Goal: Task Accomplishment & Management: Complete application form

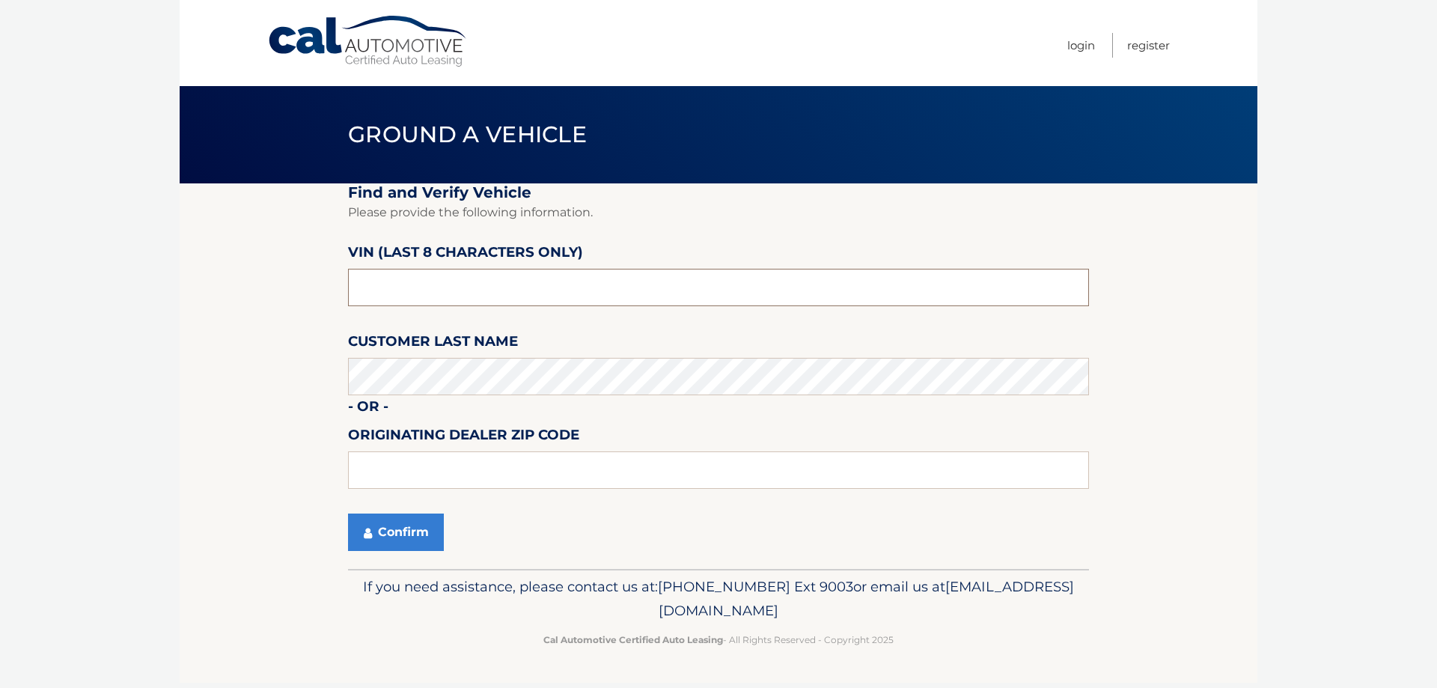
click at [442, 283] on input "text" at bounding box center [718, 287] width 741 height 37
drag, startPoint x: 398, startPoint y: 295, endPoint x: 206, endPoint y: 313, distance: 193.2
click at [180, 306] on section "Find and Verify Vehicle Please provide the following information. VIN (last 8 c…" at bounding box center [719, 375] width 1078 height 385
paste input "NE036661"
type input "NE036661"
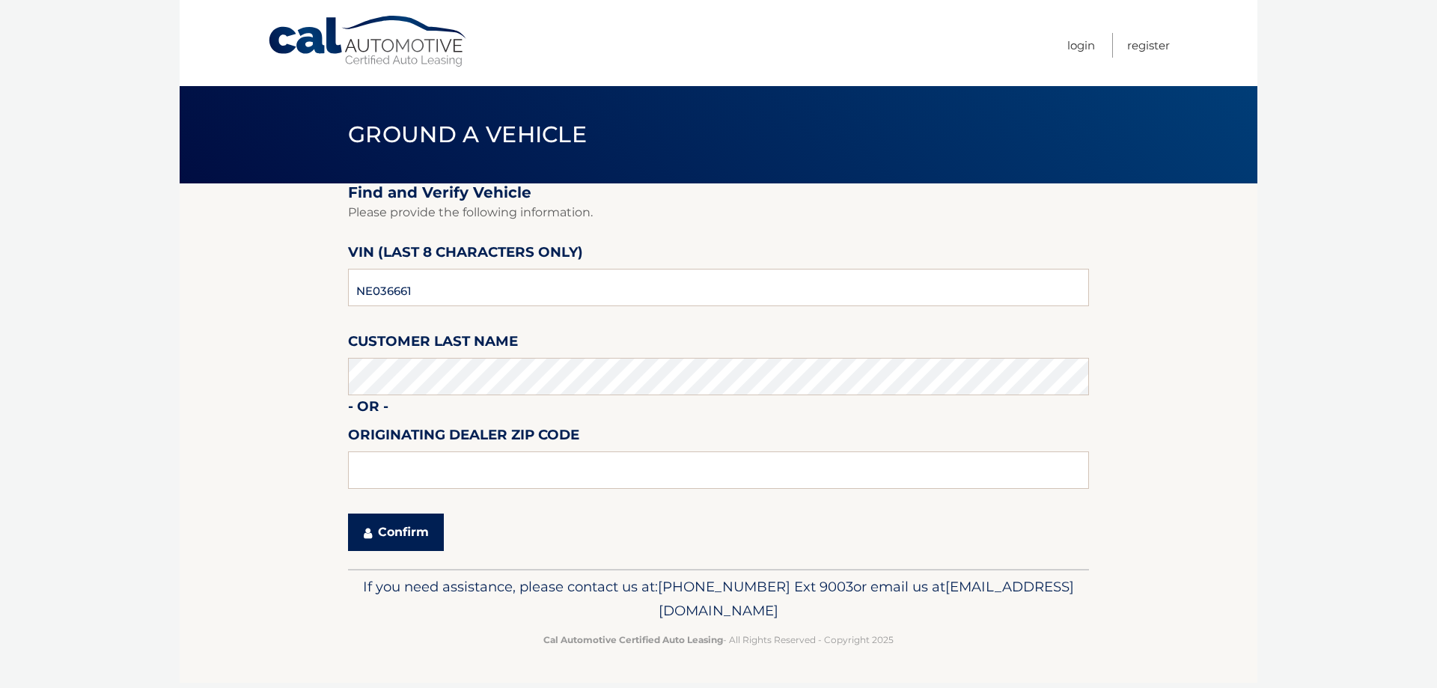
click at [403, 532] on button "Confirm" at bounding box center [396, 531] width 96 height 37
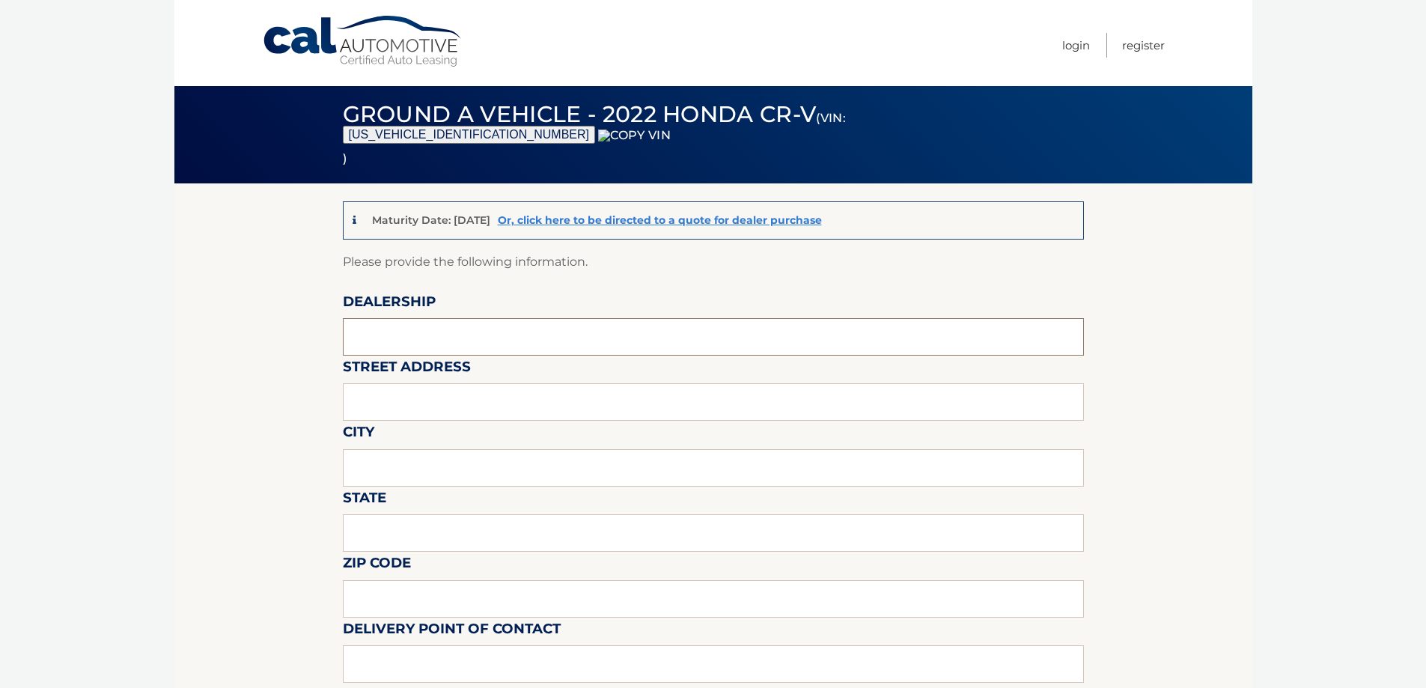
click at [410, 344] on input "text" at bounding box center [713, 336] width 741 height 37
type input "WESTBURY JEEP"
click at [430, 400] on input "text" at bounding box center [713, 401] width 741 height 37
type input "[STREET_ADDRESS][PERSON_NAME]"
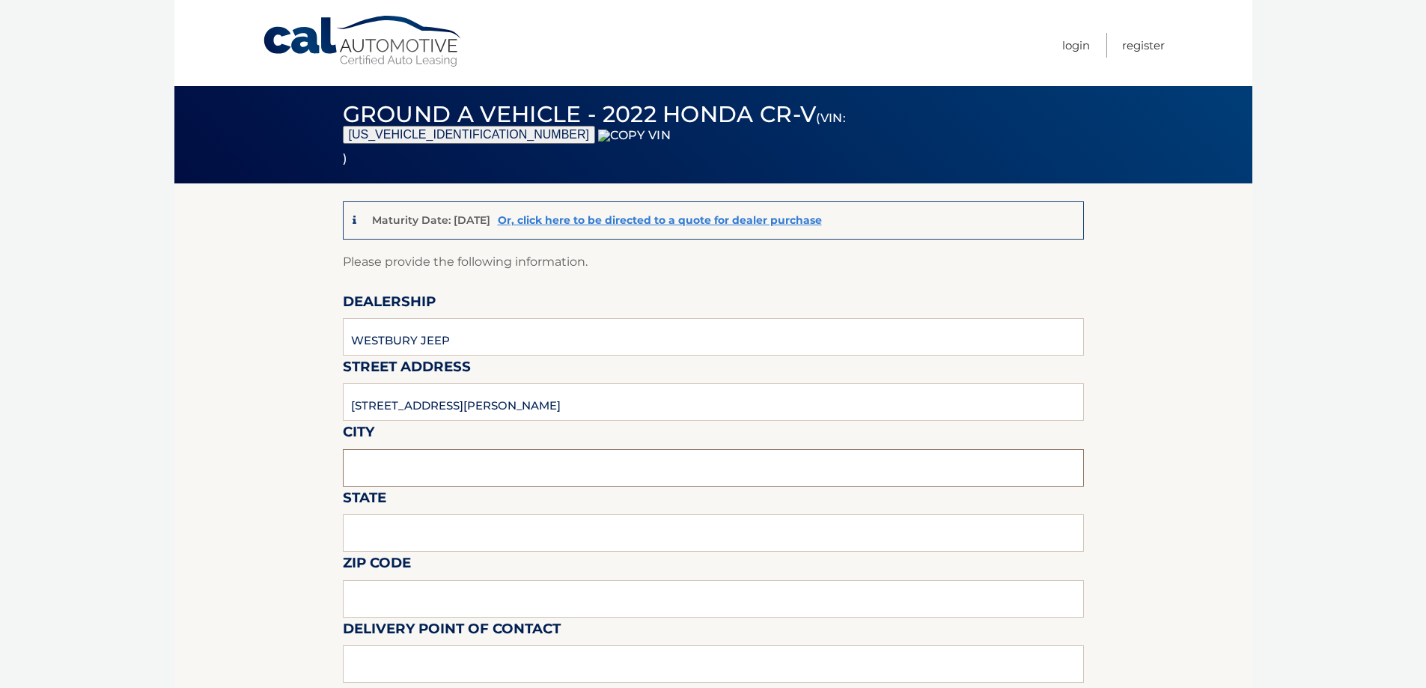
click at [441, 464] on input "text" at bounding box center [713, 467] width 741 height 37
type input "SYOSSET"
click at [421, 536] on input "text" at bounding box center [713, 532] width 741 height 37
type input "NY"
click at [380, 609] on input "text" at bounding box center [713, 598] width 741 height 37
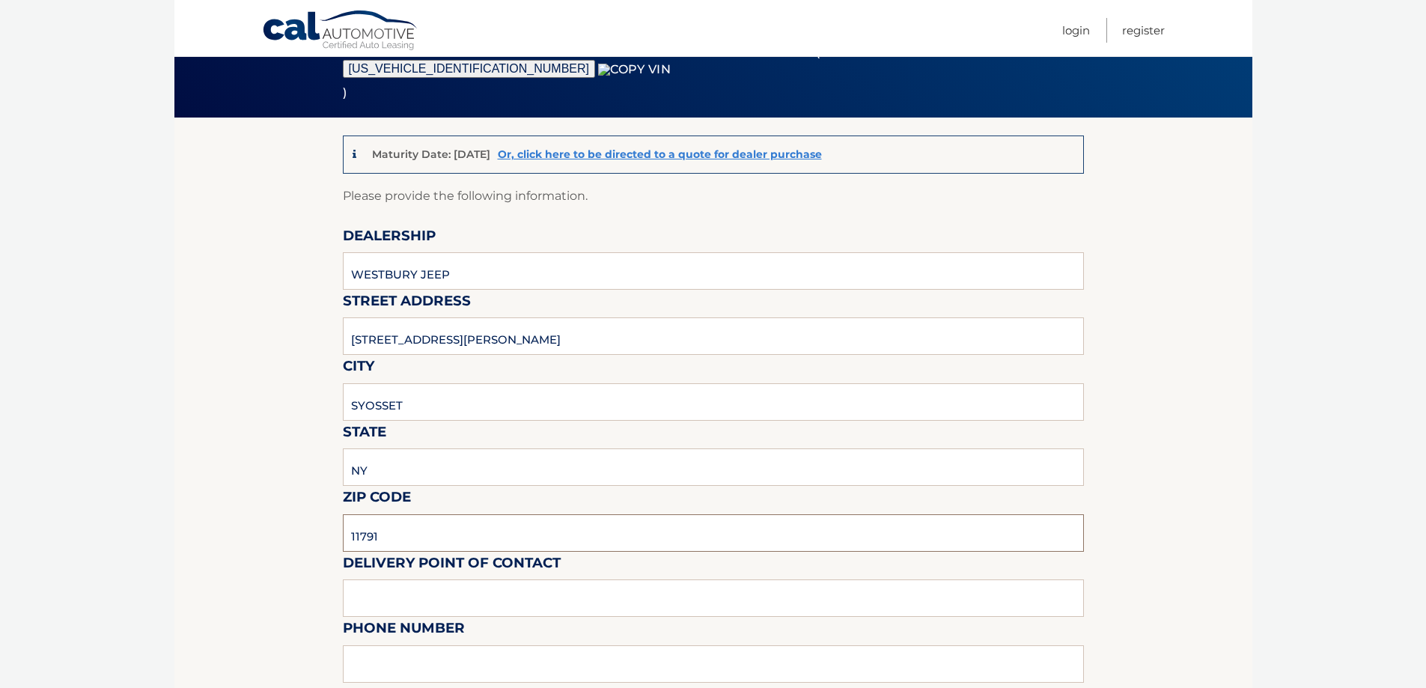
scroll to position [299, 0]
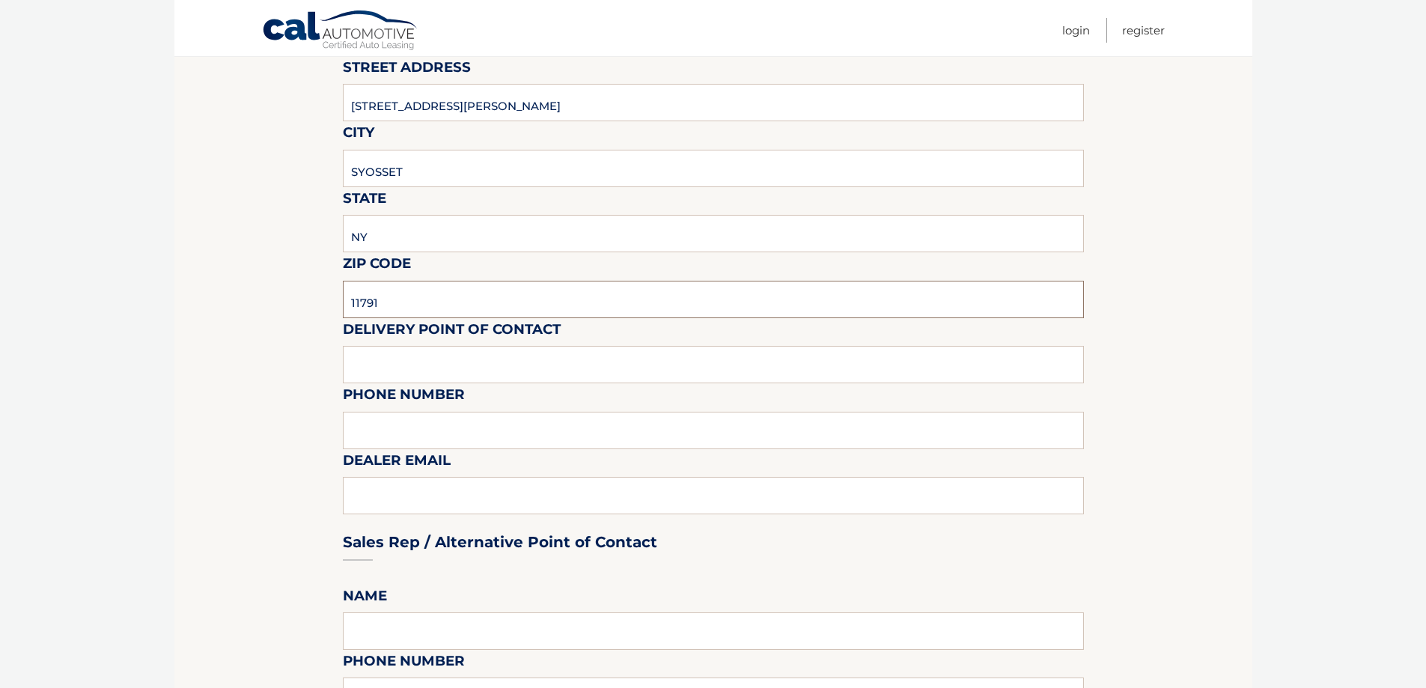
type input "11791"
click at [392, 376] on input "text" at bounding box center [713, 364] width 741 height 37
type input "[PERSON_NAME]"
type input "6313123854"
type input "[EMAIL_ADDRESS][DOMAIN_NAME]"
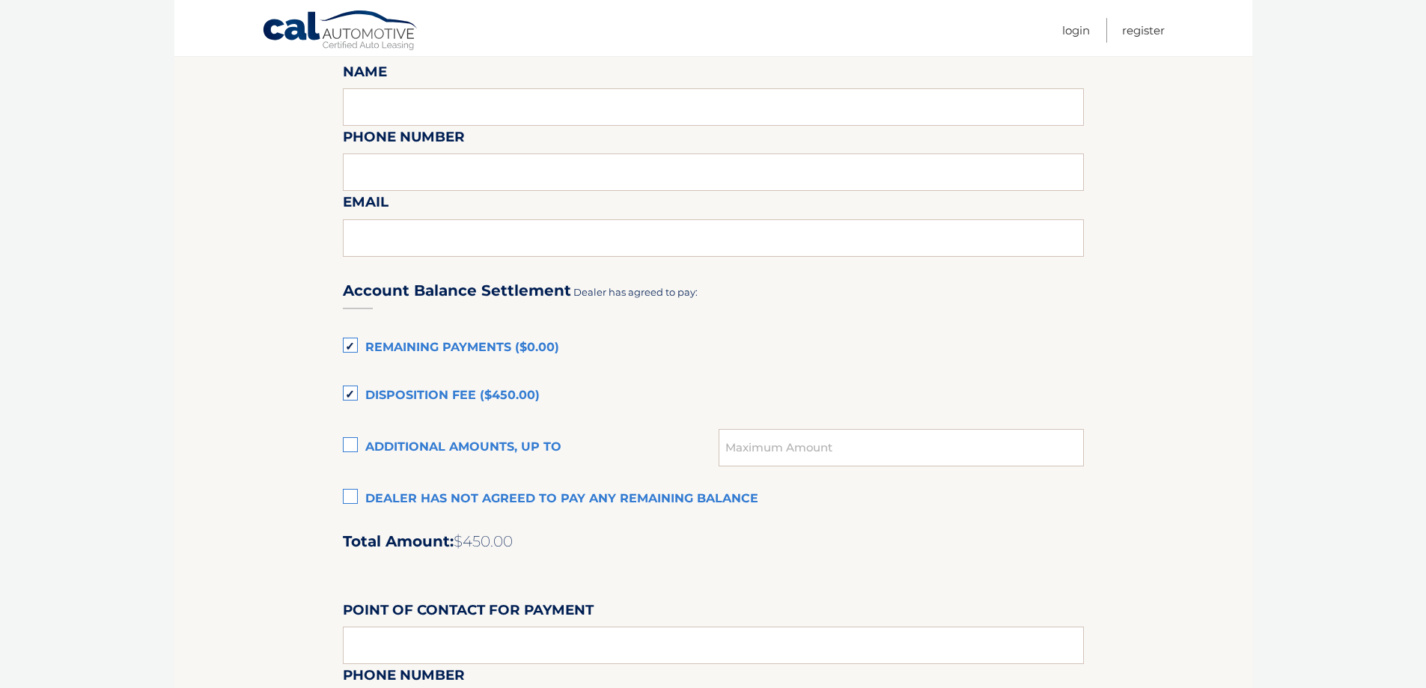
click at [438, 507] on label "Dealer has not agreed to pay any remaining balance" at bounding box center [713, 499] width 741 height 30
click at [0, 0] on input "Dealer has not agreed to pay any remaining balance" at bounding box center [0, 0] width 0 height 0
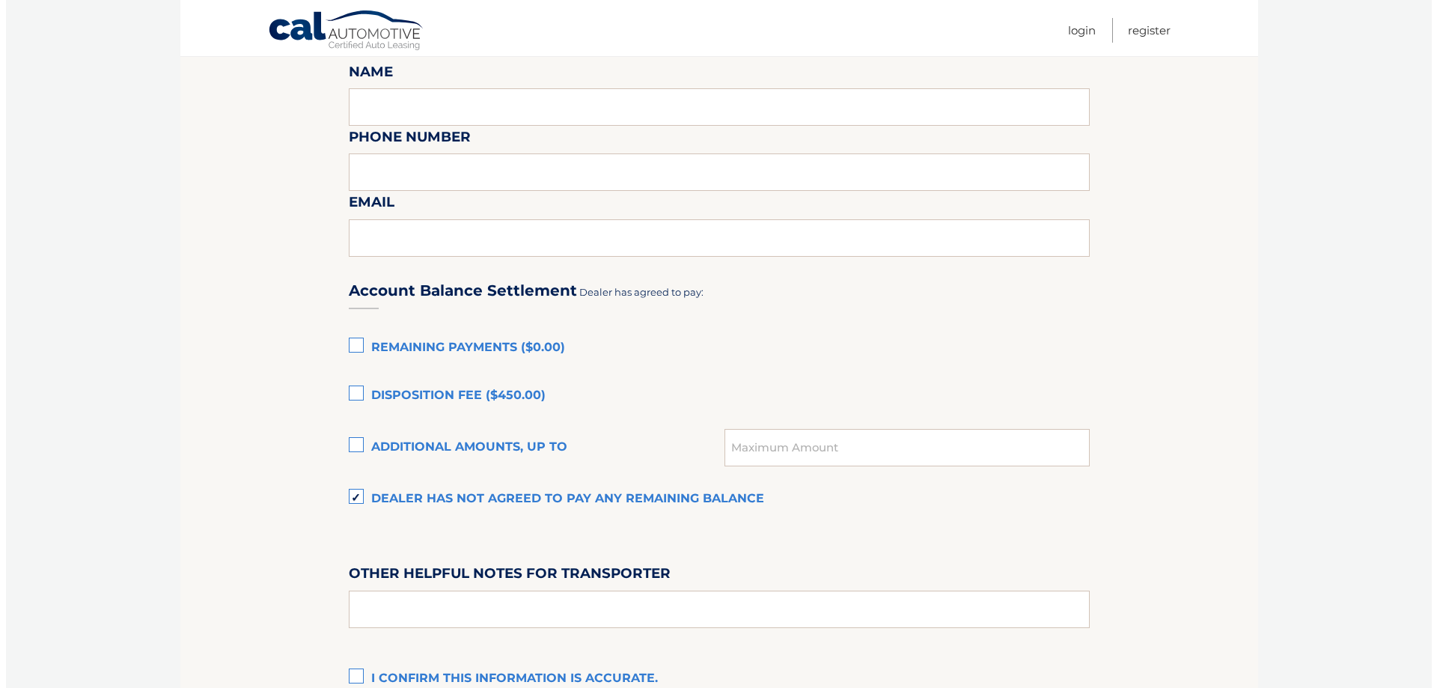
scroll to position [1016, 0]
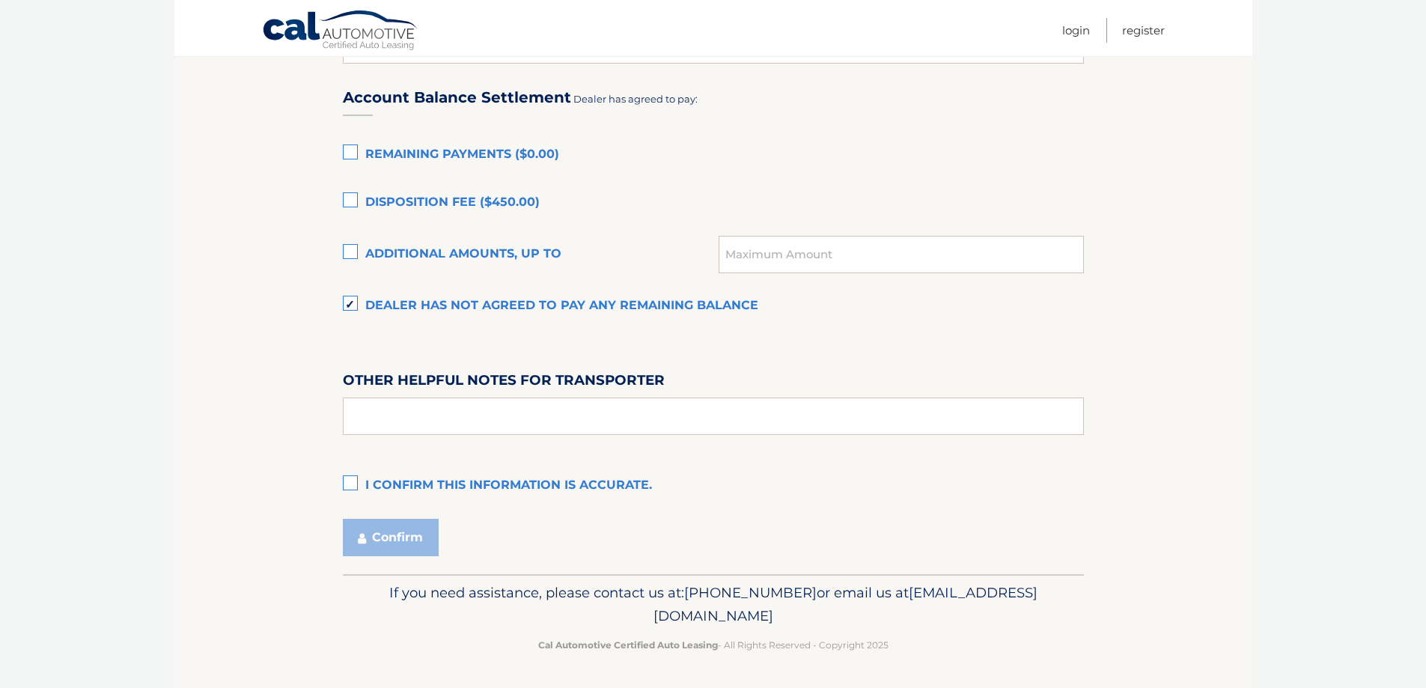
click at [424, 486] on label "I confirm this information is accurate." at bounding box center [713, 486] width 741 height 30
click at [0, 0] on input "I confirm this information is accurate." at bounding box center [0, 0] width 0 height 0
click at [390, 547] on button "Confirm" at bounding box center [391, 537] width 96 height 37
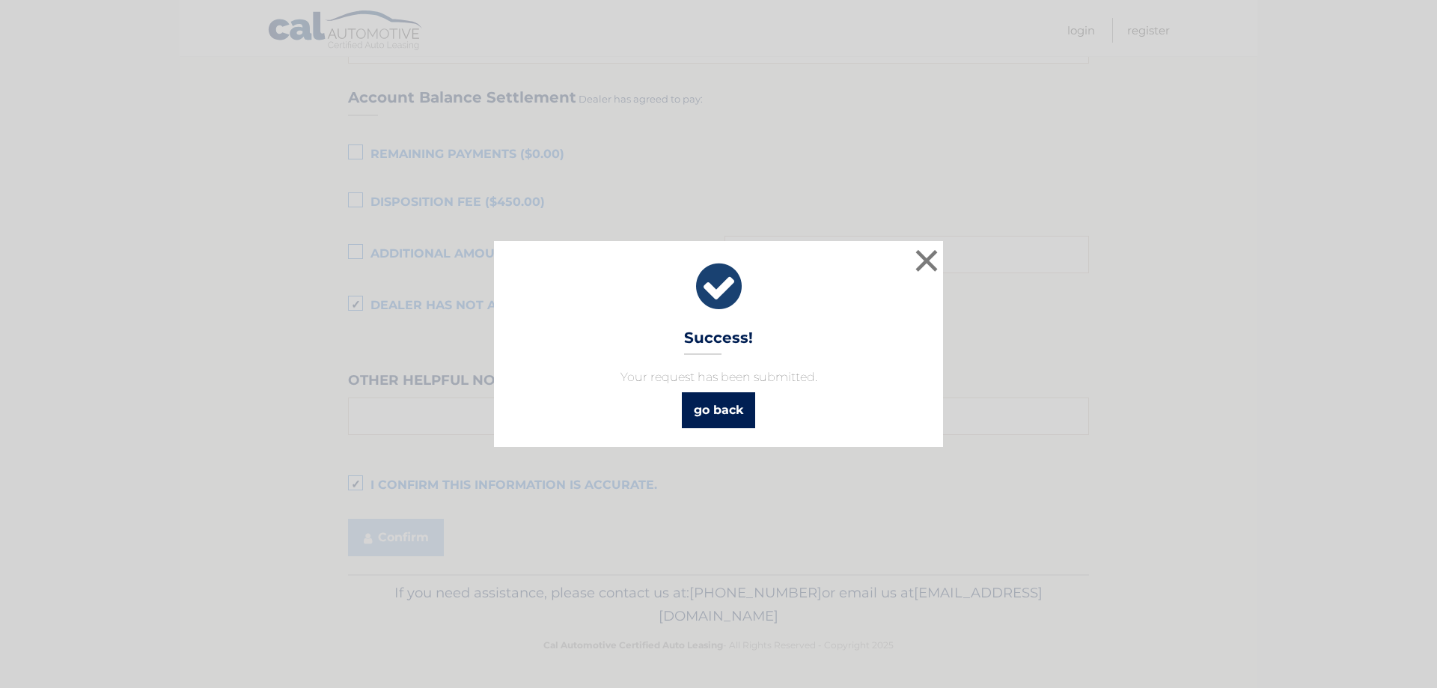
click at [736, 402] on link "go back" at bounding box center [718, 410] width 73 height 36
